Goal: Communication & Community: Answer question/provide support

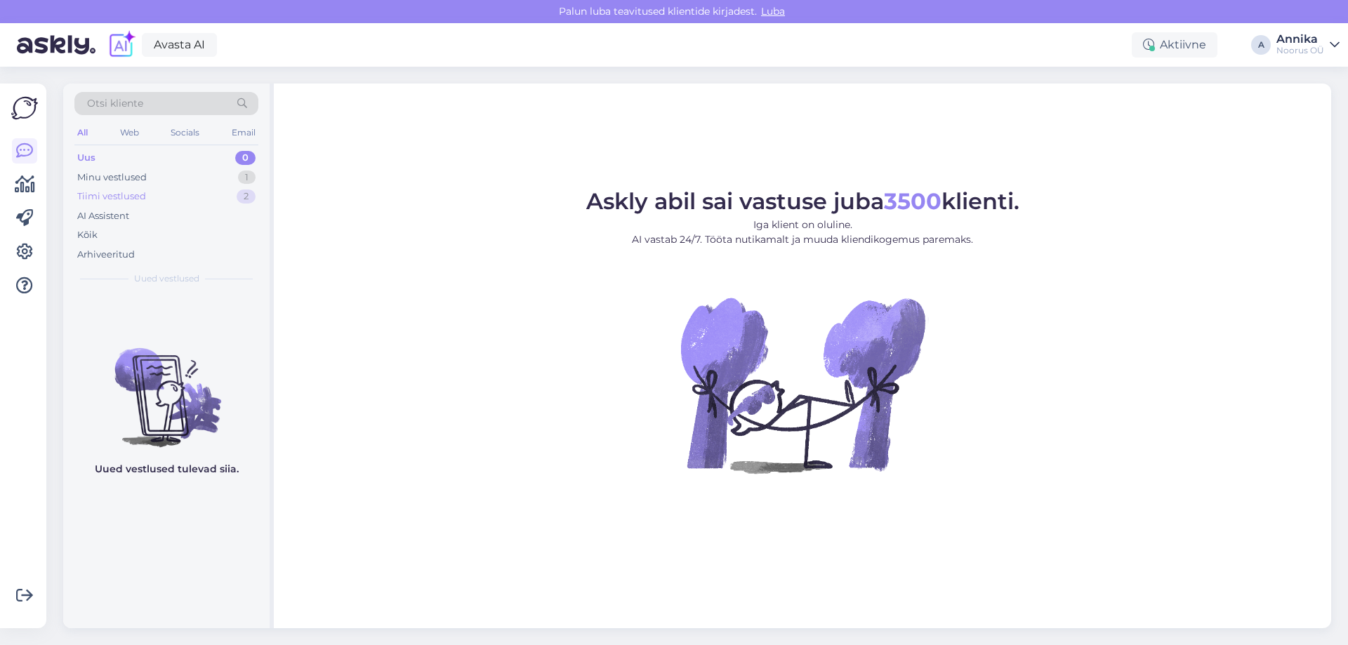
click at [143, 185] on div "Minu vestlused 1" at bounding box center [166, 178] width 184 height 20
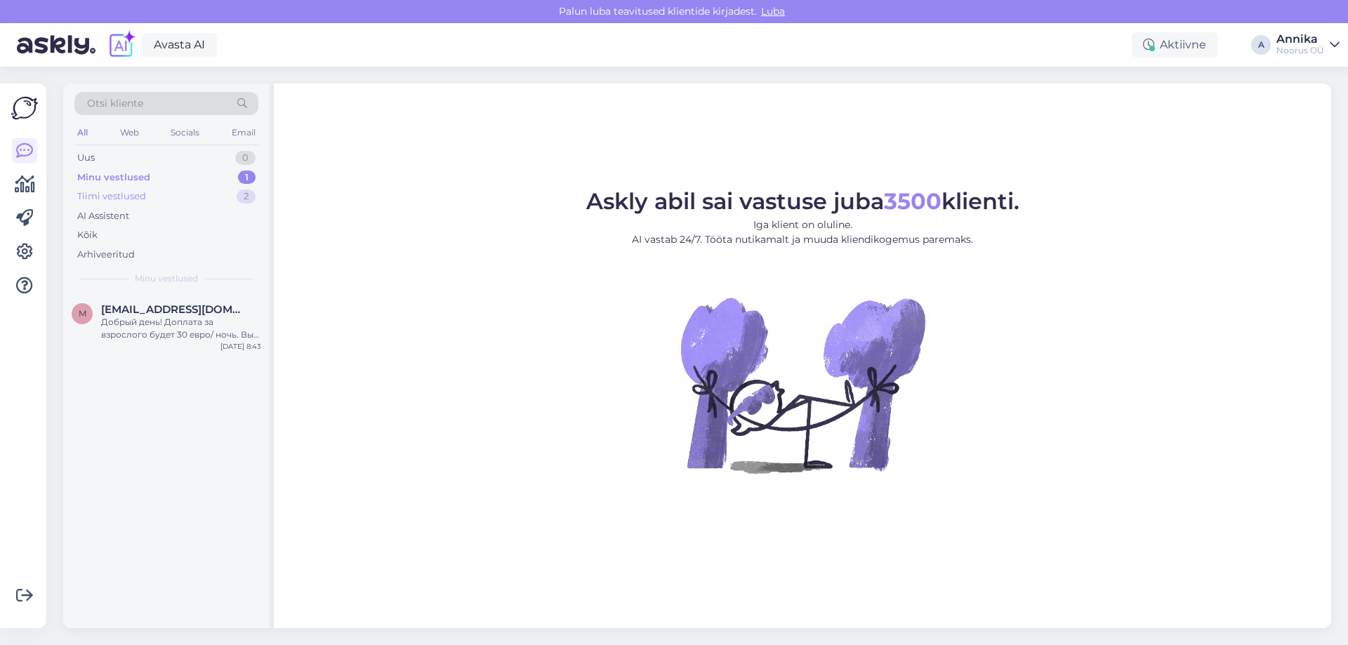
click at [141, 198] on div "Tiimi vestlused" at bounding box center [111, 197] width 69 height 14
click at [180, 311] on span "[EMAIL_ADDRESS][DOMAIN_NAME]" at bounding box center [174, 309] width 146 height 13
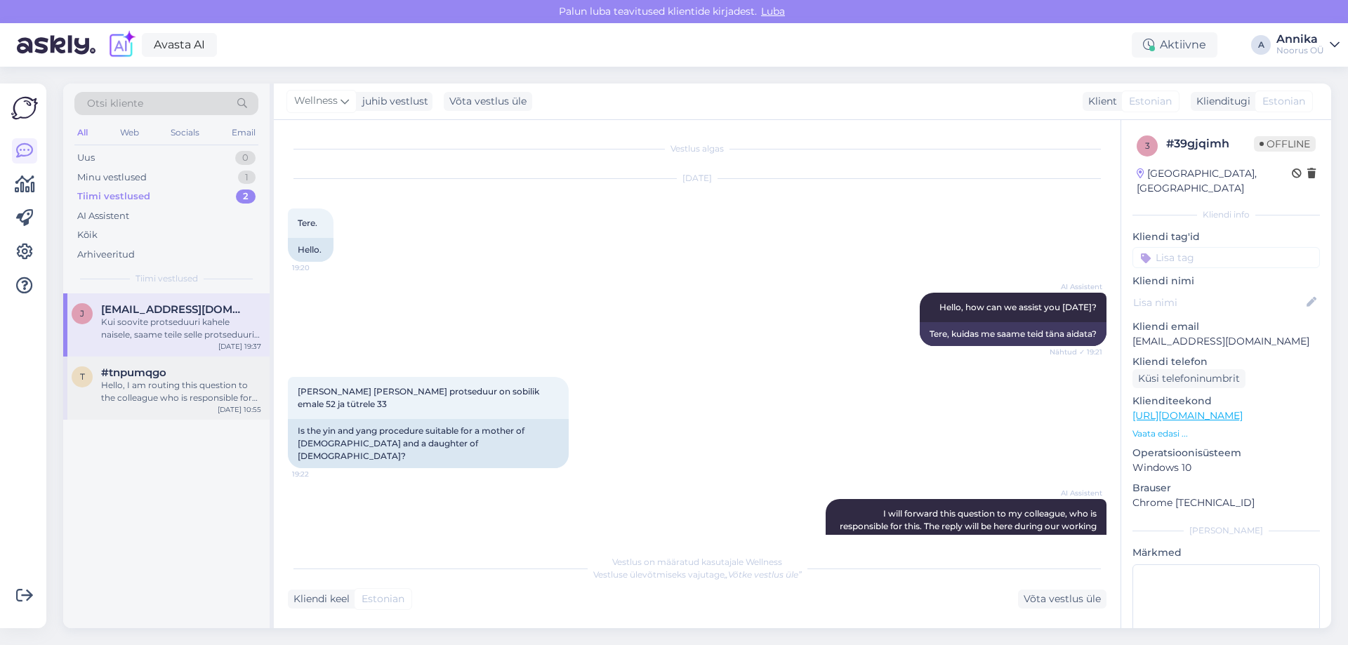
scroll to position [817, 0]
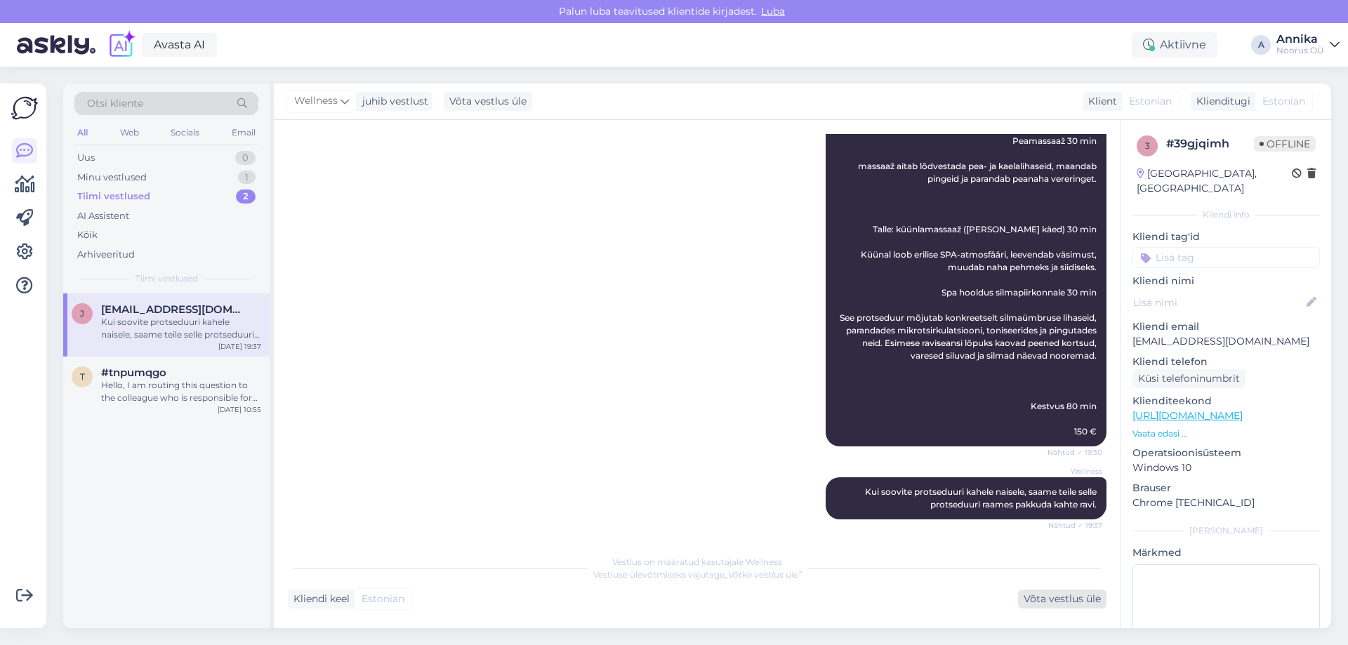
click at [1072, 603] on div "Võta vestlus üle" at bounding box center [1062, 599] width 88 height 19
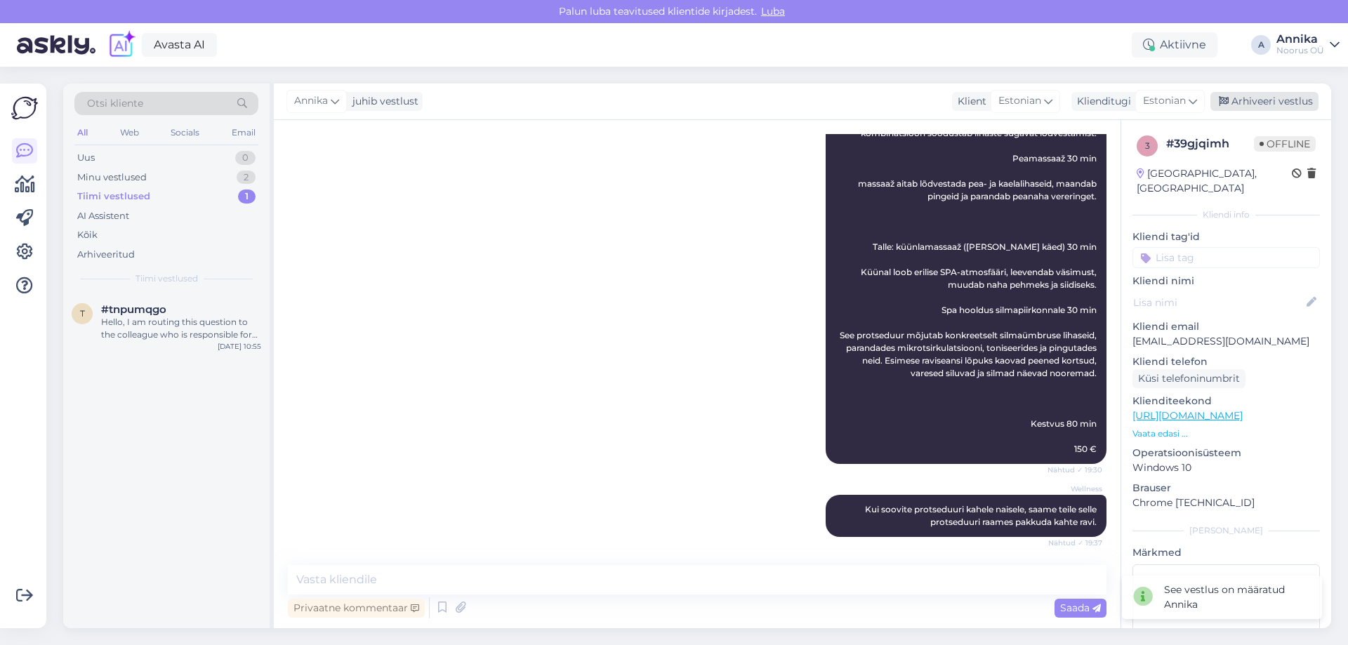
click at [1263, 108] on div "Arhiveeri vestlus" at bounding box center [1265, 101] width 108 height 19
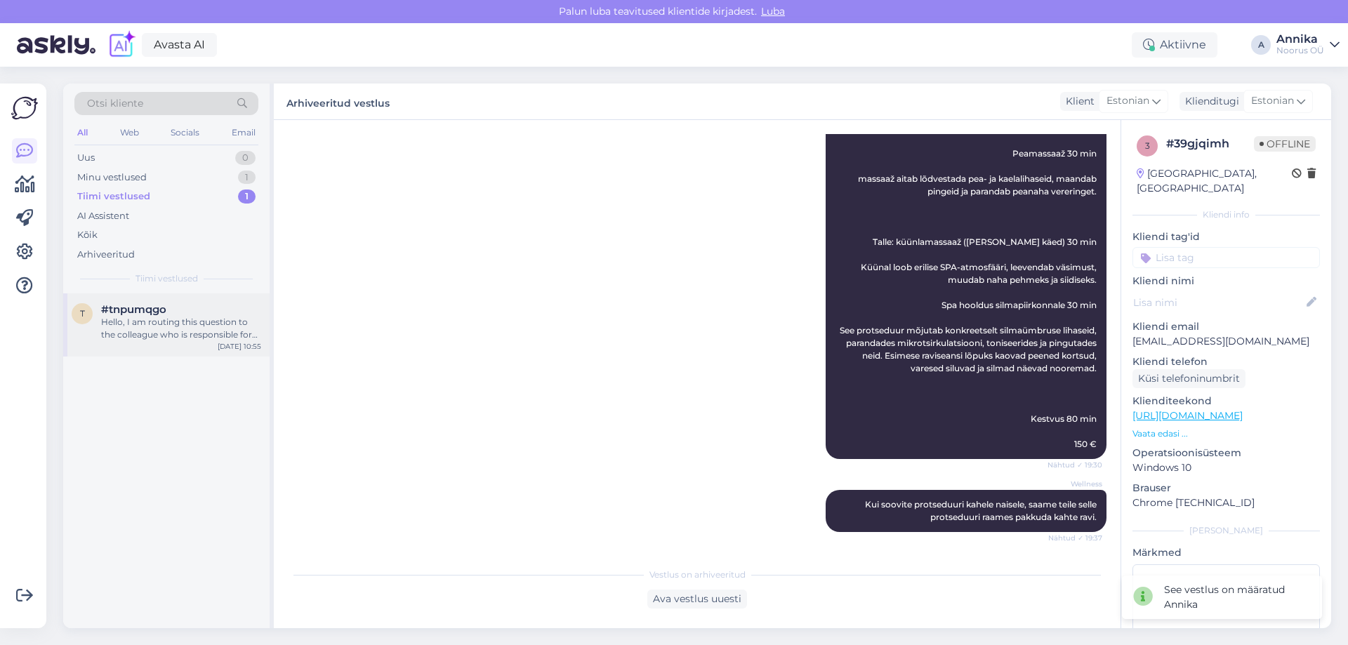
click at [228, 339] on div "Hello, I am routing this question to the colleague who is responsible for this …" at bounding box center [181, 328] width 160 height 25
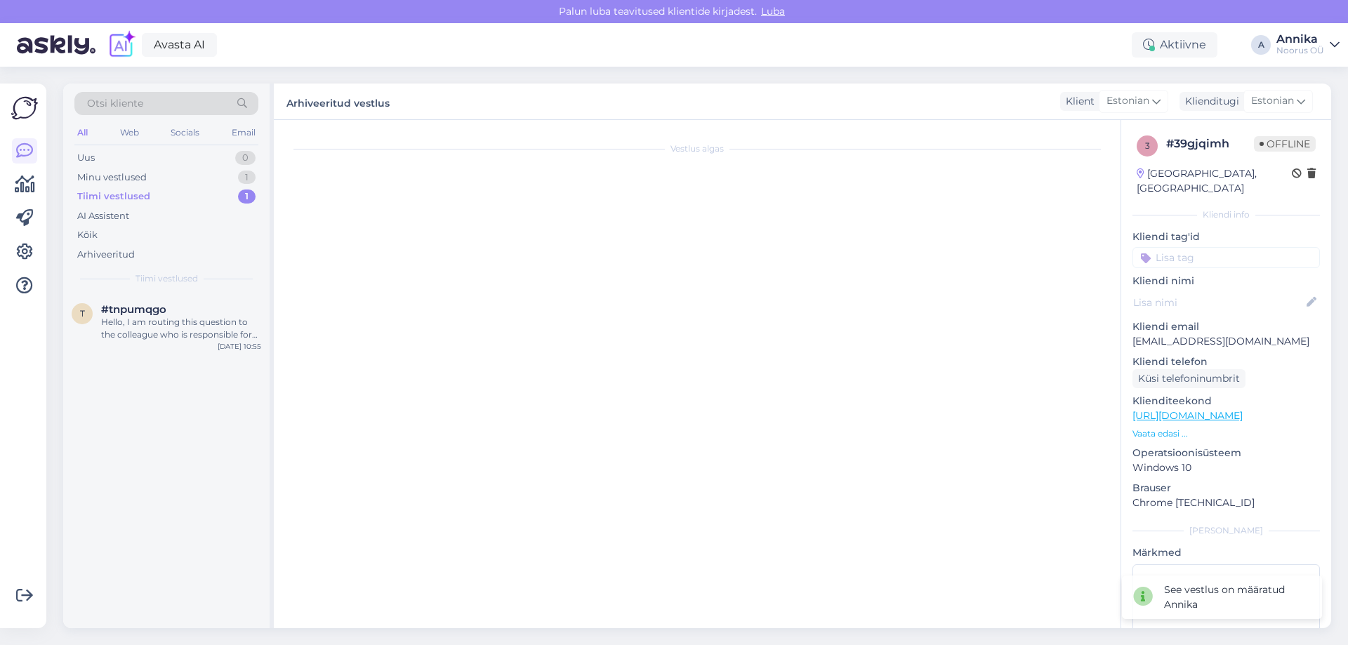
scroll to position [0, 0]
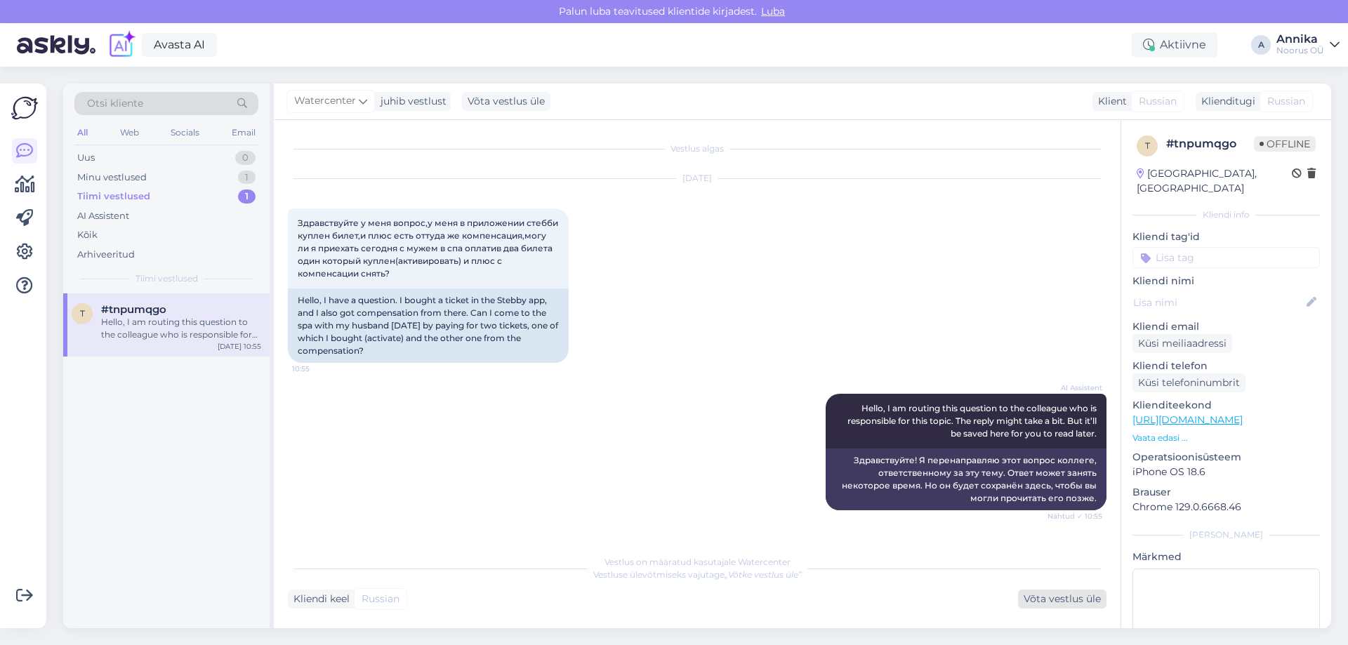
click at [1024, 592] on div "Võta vestlus üle" at bounding box center [1062, 599] width 88 height 19
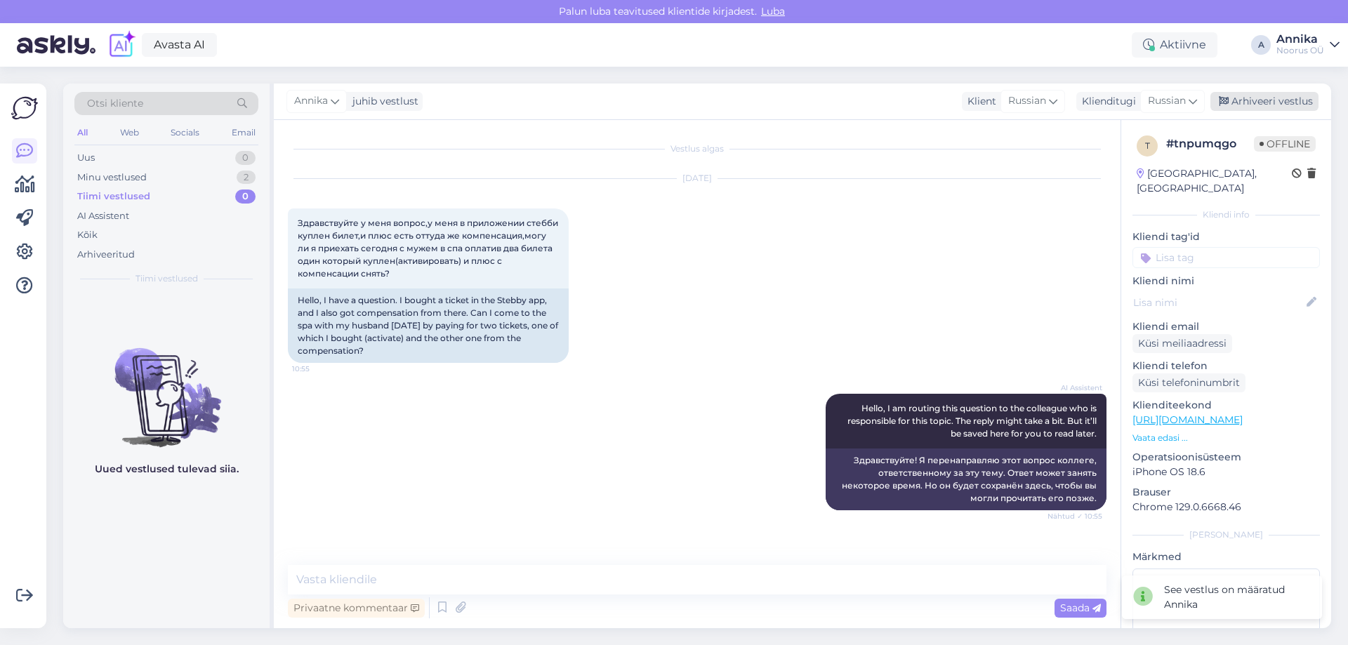
click at [1254, 105] on div "Arhiveeri vestlus" at bounding box center [1265, 101] width 108 height 19
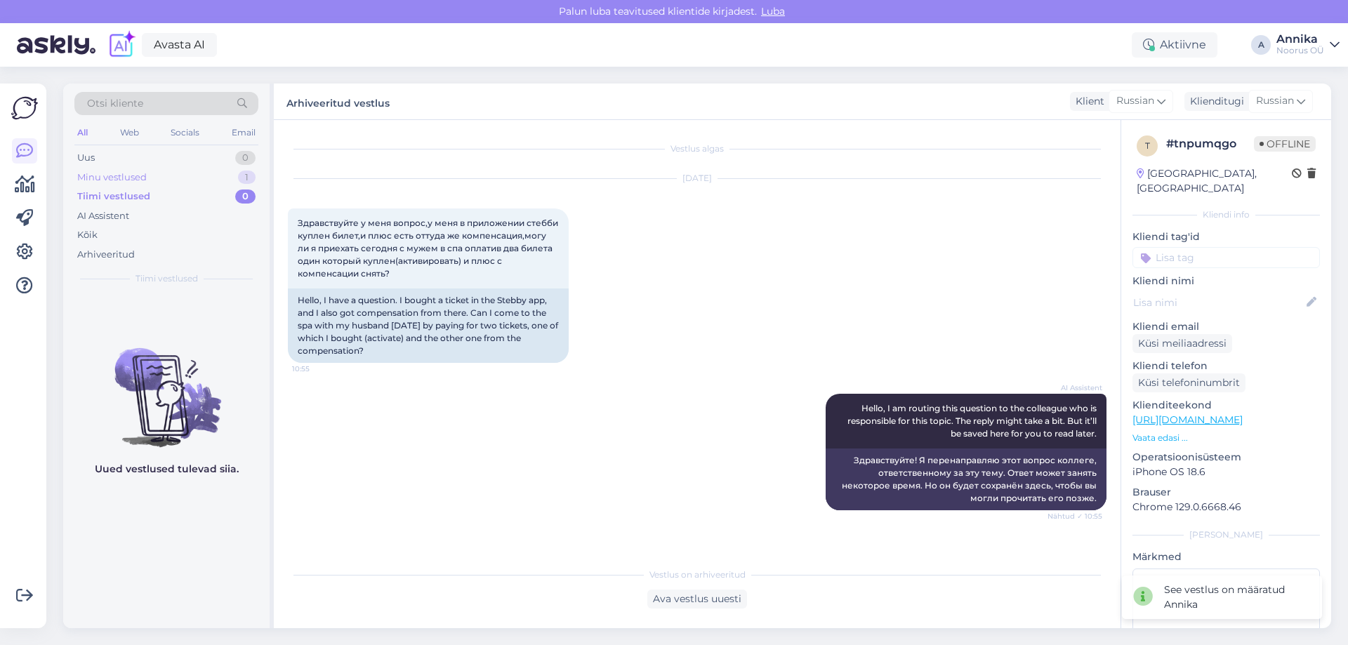
click at [131, 184] on div "Minu vestlused 1" at bounding box center [166, 178] width 184 height 20
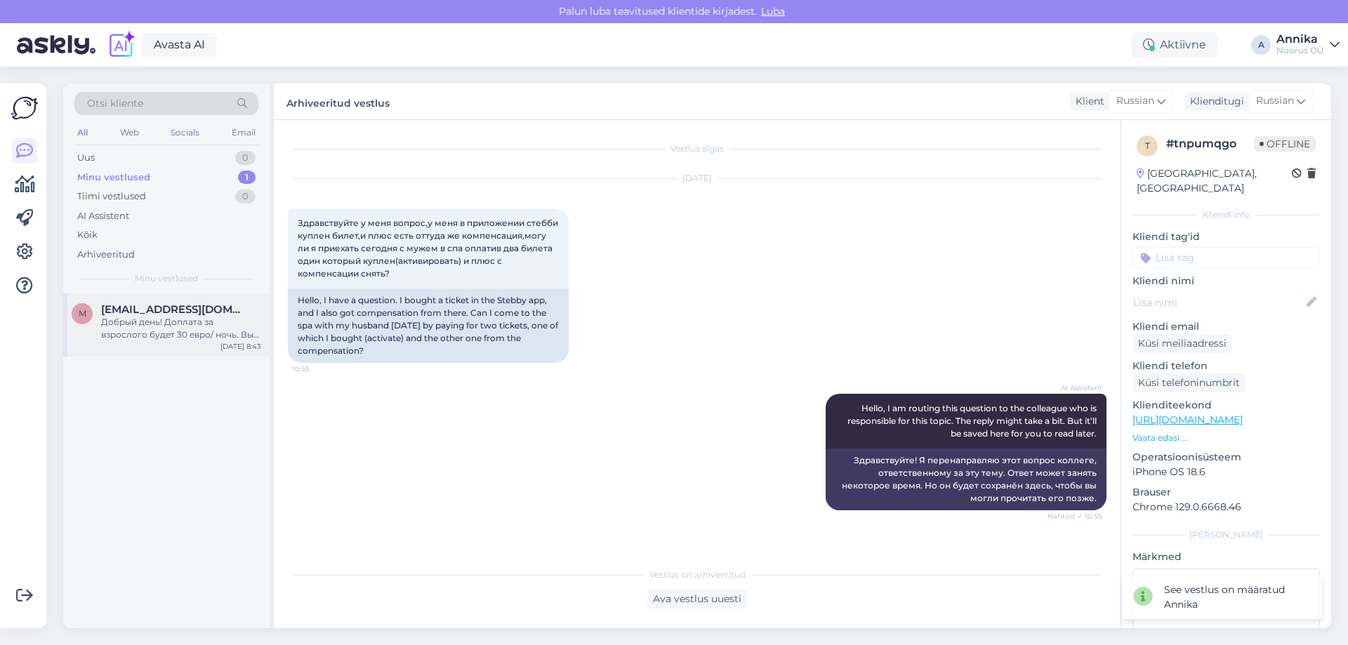
click at [157, 303] on div "m [EMAIL_ADDRESS][DOMAIN_NAME] Добрый день! Доплата за взрослого будет 30 евро/…" at bounding box center [166, 325] width 206 height 63
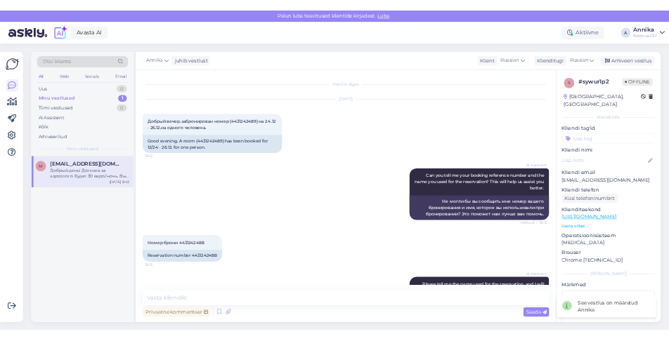
scroll to position [979, 0]
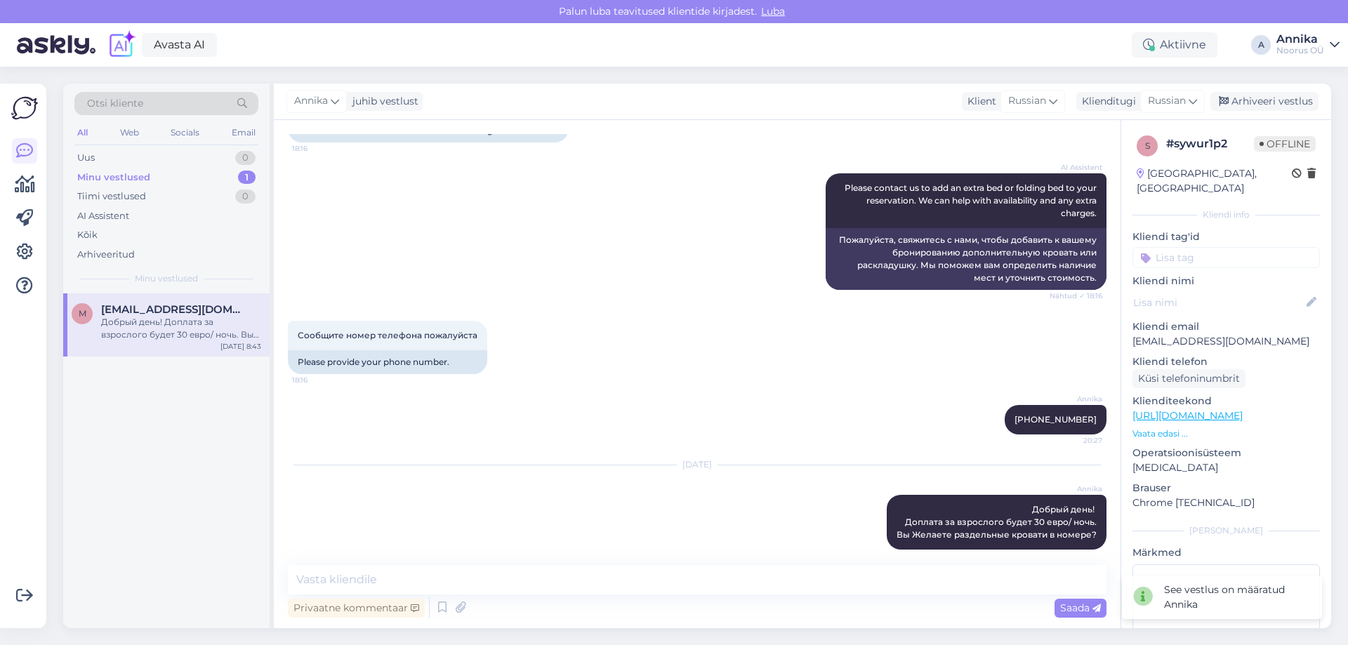
drag, startPoint x: 628, startPoint y: 327, endPoint x: 624, endPoint y: 156, distance: 171.4
click at [628, 327] on div "Сообщите номер телефона пожалуйста 18:16 Please provide your phone number." at bounding box center [697, 347] width 819 height 84
